Goal: Task Accomplishment & Management: Manage account settings

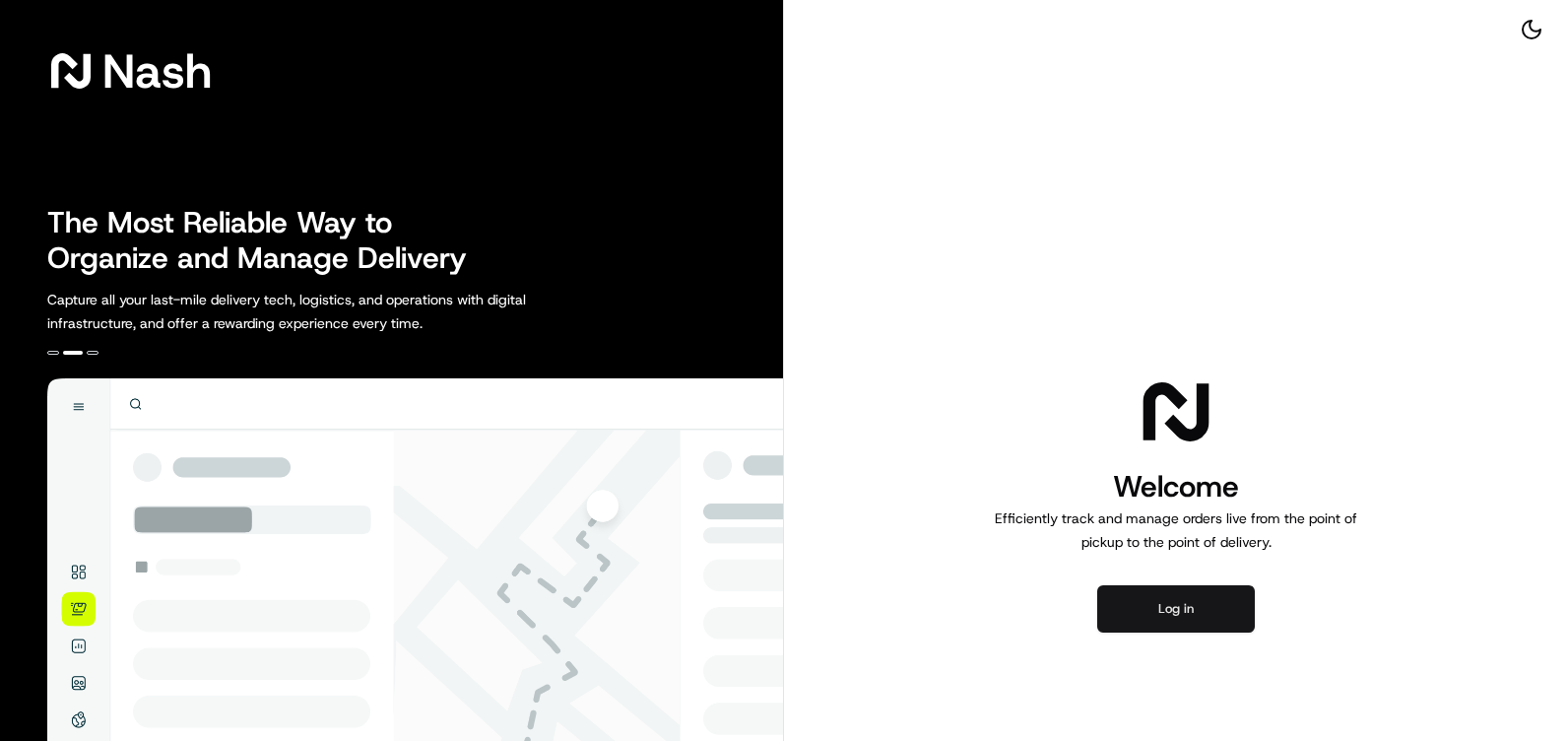
click at [1215, 599] on button "Log in" at bounding box center [1176, 608] width 158 height 47
click at [1167, 611] on button "Log in" at bounding box center [1176, 608] width 158 height 47
